Goal: Task Accomplishment & Management: Manage account settings

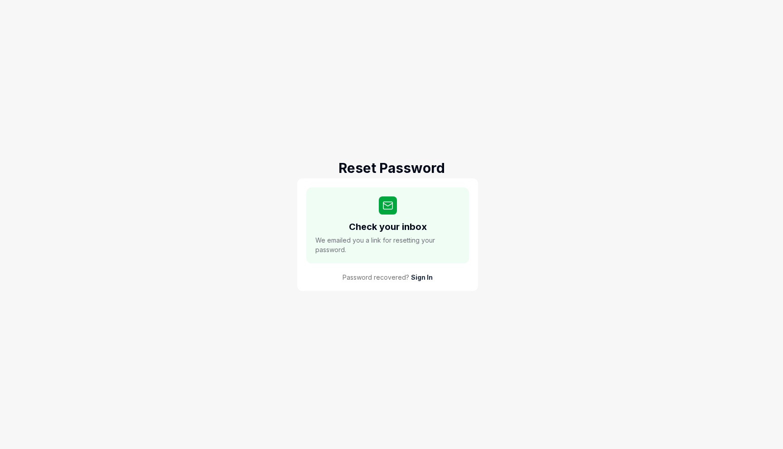
click at [423, 280] on link "Sign In" at bounding box center [422, 278] width 22 height 10
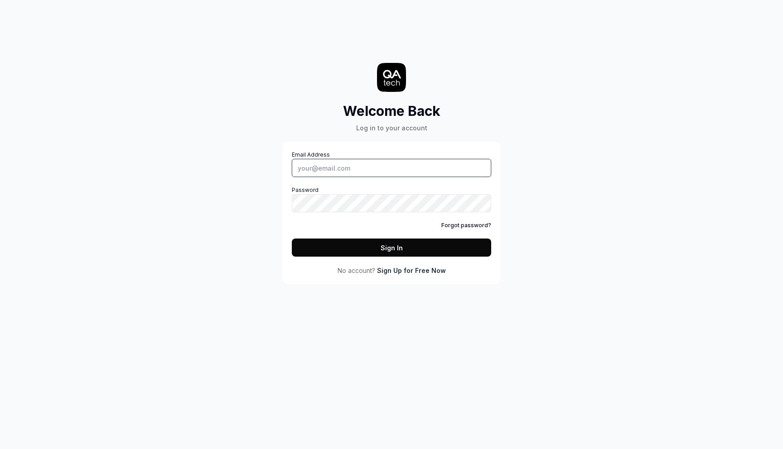
click at [408, 168] on input "Email Address" at bounding box center [391, 168] width 199 height 18
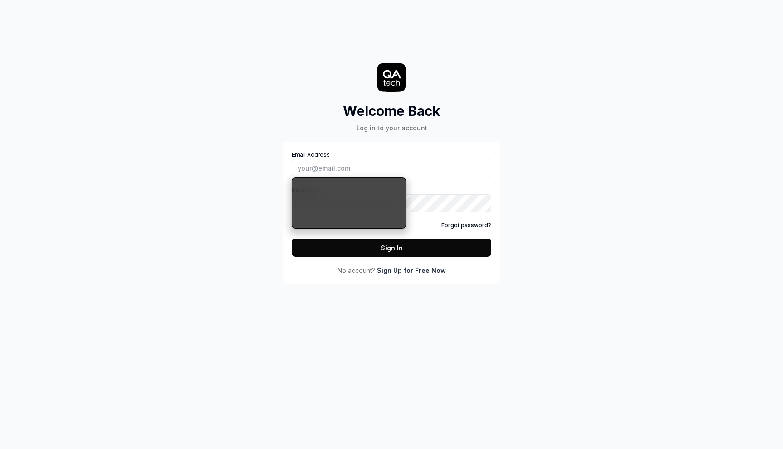
click at [524, 230] on div "Welcome Back Log in to your account Email Address Password Forgot password? Sig…" at bounding box center [391, 151] width 272 height 266
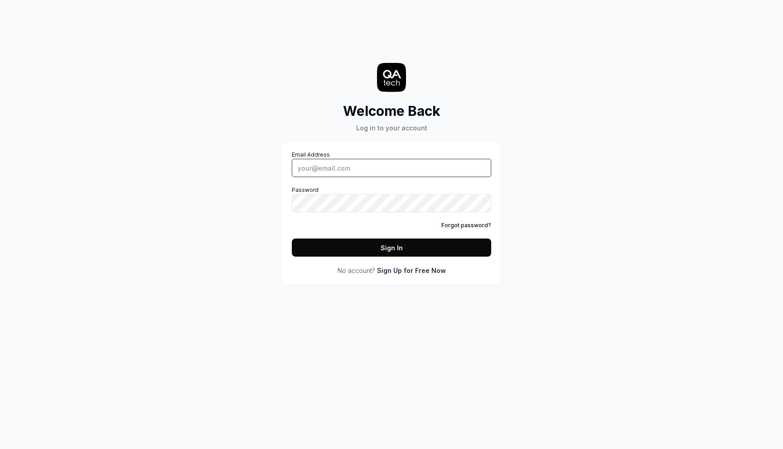
click at [399, 173] on input "Email Address" at bounding box center [391, 168] width 199 height 18
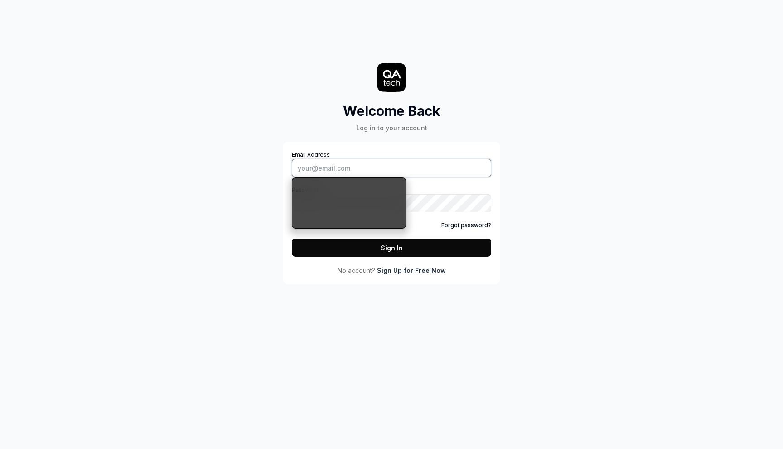
type input "[PERSON_NAME][EMAIL_ADDRESS][DOMAIN_NAME]"
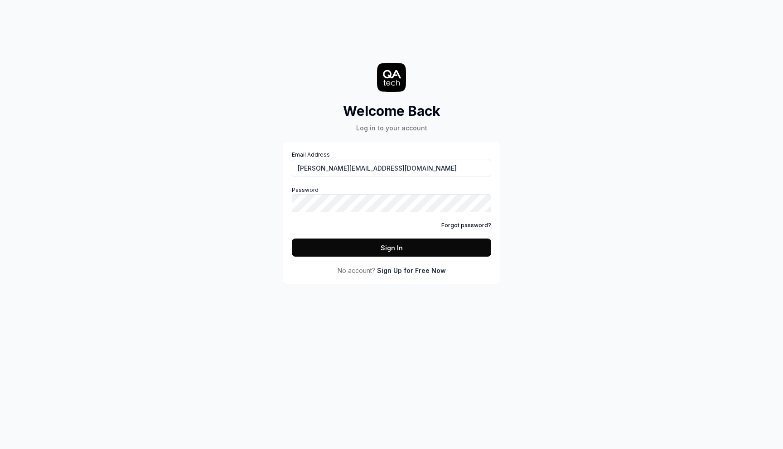
click at [400, 246] on button "Sign In" at bounding box center [391, 248] width 199 height 18
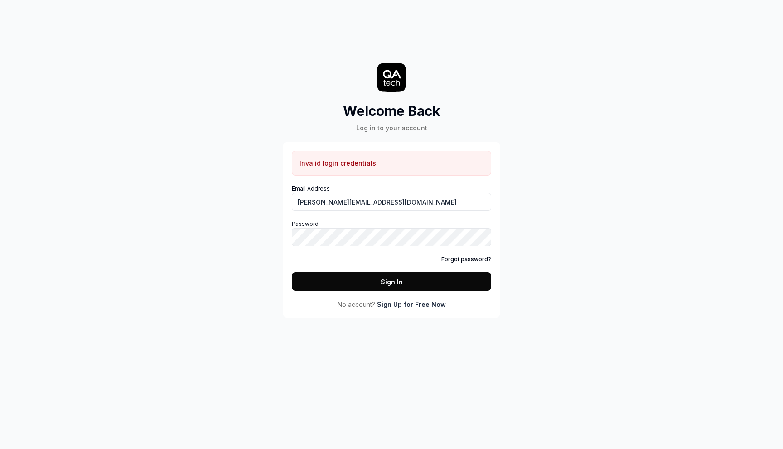
click at [477, 262] on link "Forgot password?" at bounding box center [466, 259] width 50 height 8
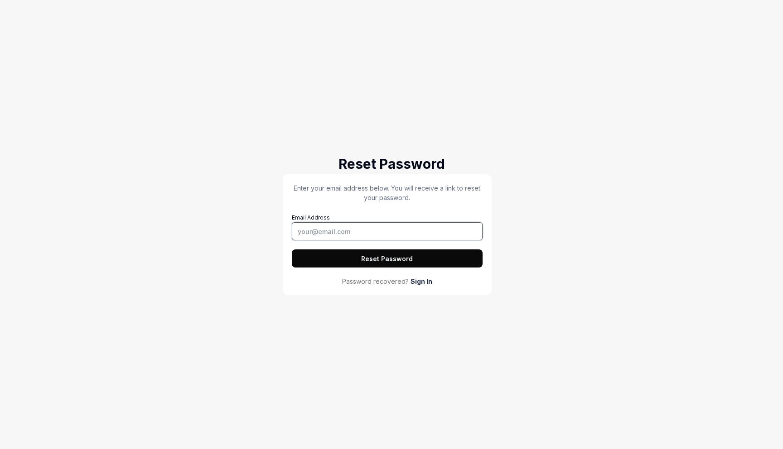
click at [402, 240] on input "Email Address" at bounding box center [387, 231] width 191 height 18
type input "[PERSON_NAME][EMAIL_ADDRESS][DOMAIN_NAME]"
click at [423, 264] on button "Reset Password" at bounding box center [387, 259] width 191 height 18
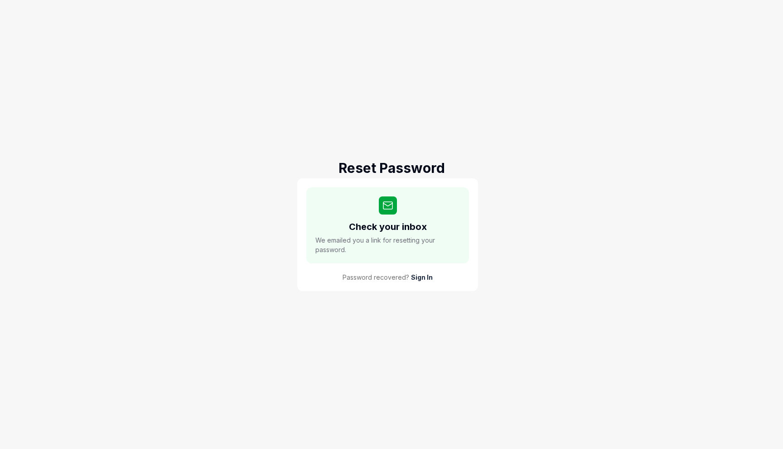
click at [421, 276] on link "Sign In" at bounding box center [422, 278] width 22 height 10
